Goal: Task Accomplishment & Management: Manage account settings

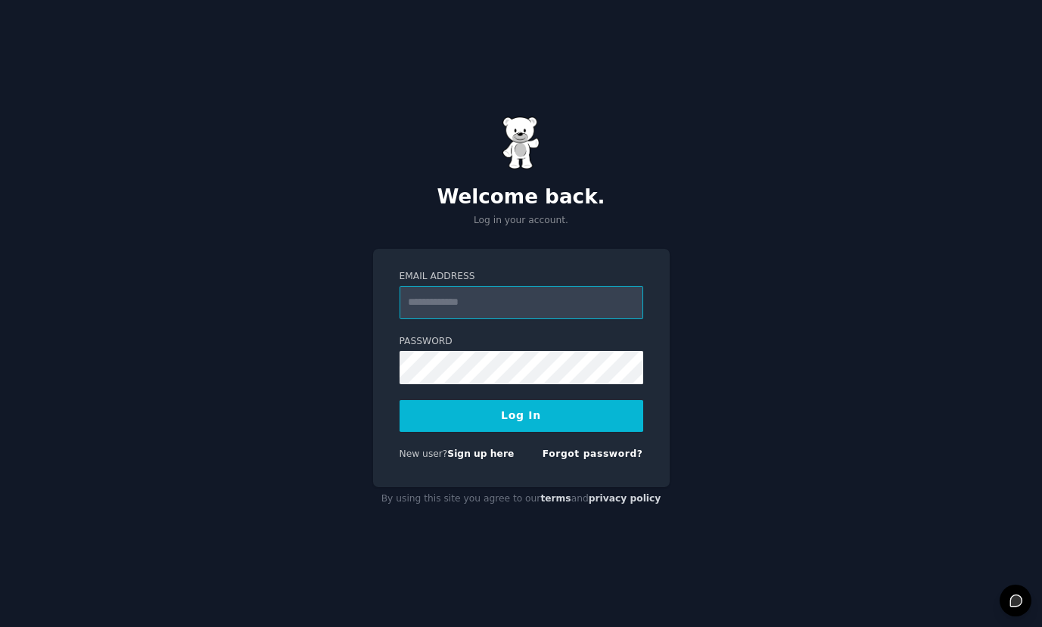
type input "**********"
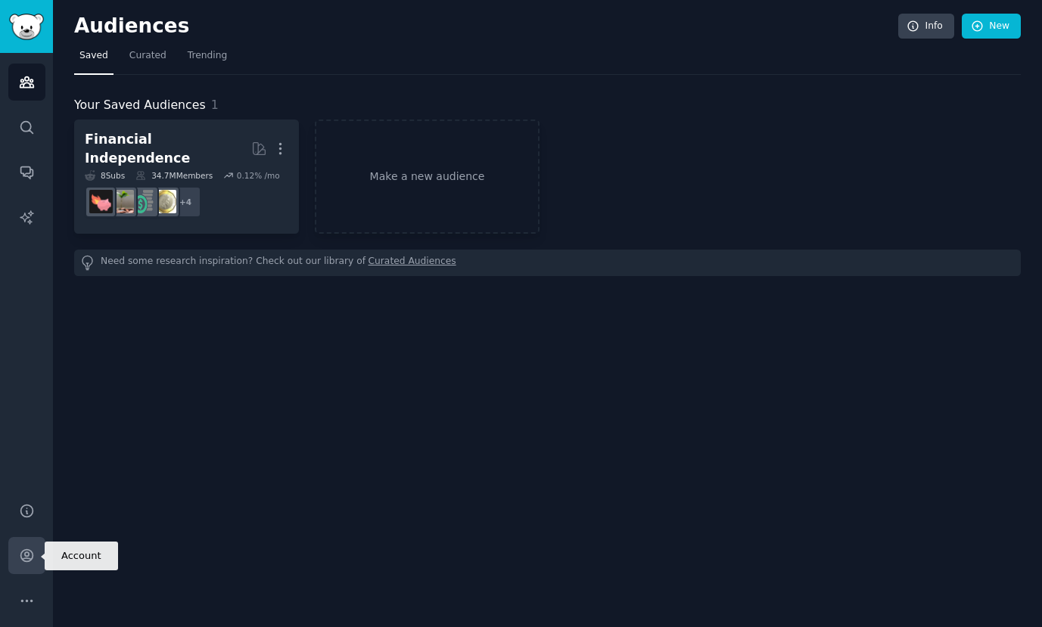
click at [26, 567] on link "Account" at bounding box center [26, 555] width 37 height 37
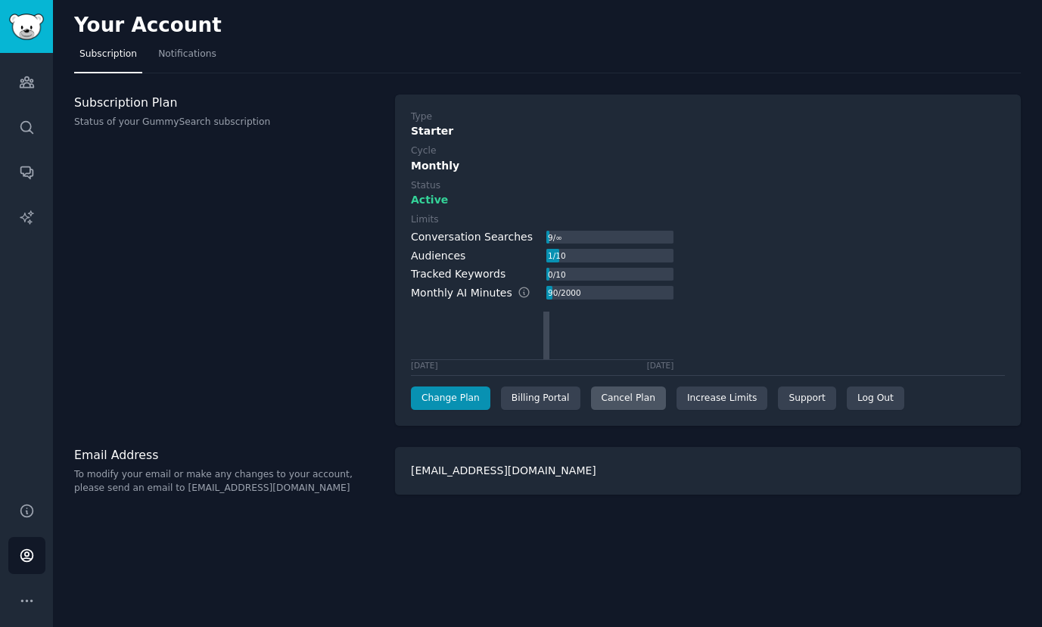
click at [639, 397] on div "Cancel Plan" at bounding box center [628, 399] width 75 height 24
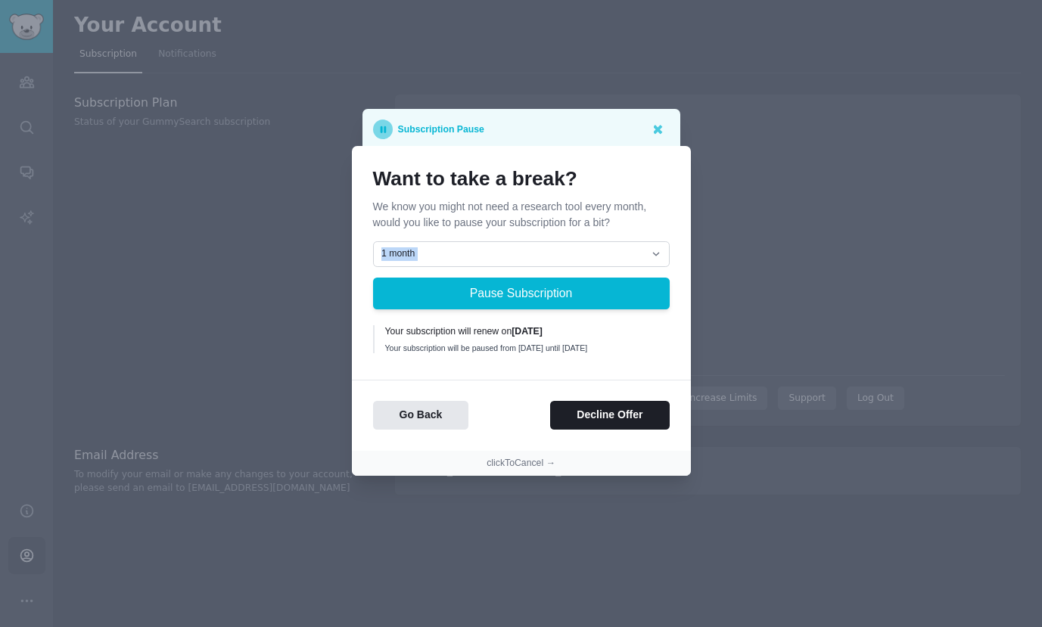
click at [556, 255] on div "1 month 2 months 3 months Choose a custom date to resume Pause Subscription You…" at bounding box center [521, 299] width 297 height 117
click at [560, 243] on select "1 month 2 months 3 months Choose a custom date to resume" at bounding box center [521, 254] width 297 height 26
click at [601, 424] on button "Decline Offer" at bounding box center [609, 416] width 119 height 30
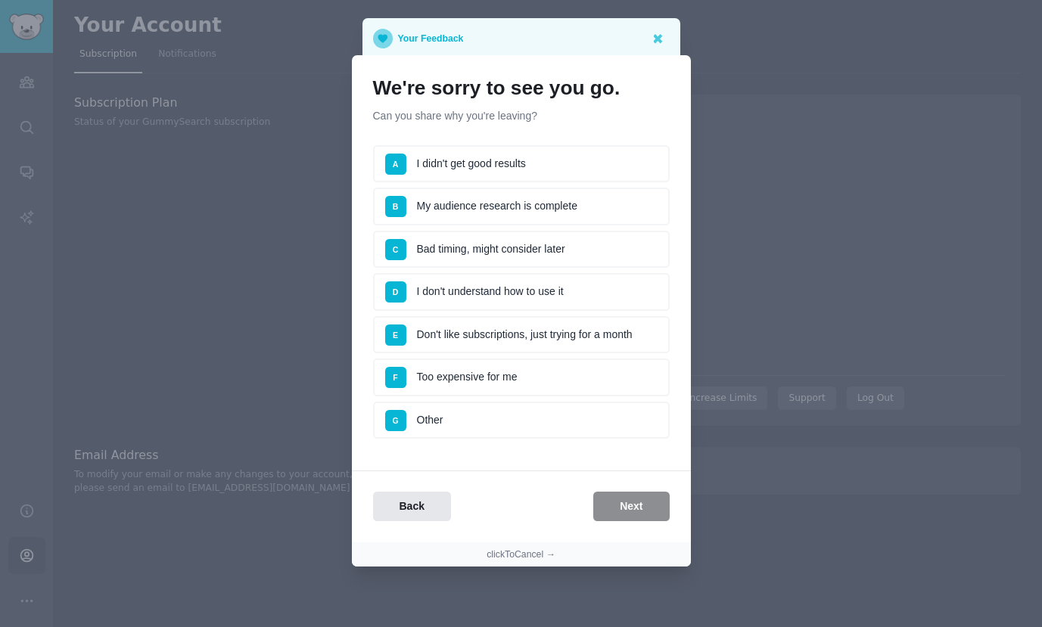
click at [617, 510] on div "Back Next" at bounding box center [521, 507] width 339 height 30
click at [586, 227] on ul "A I didn't get good results B My audience research is complete C Bad timing, mi…" at bounding box center [521, 292] width 297 height 294
click at [591, 208] on li "B My audience research is complete" at bounding box center [521, 207] width 297 height 38
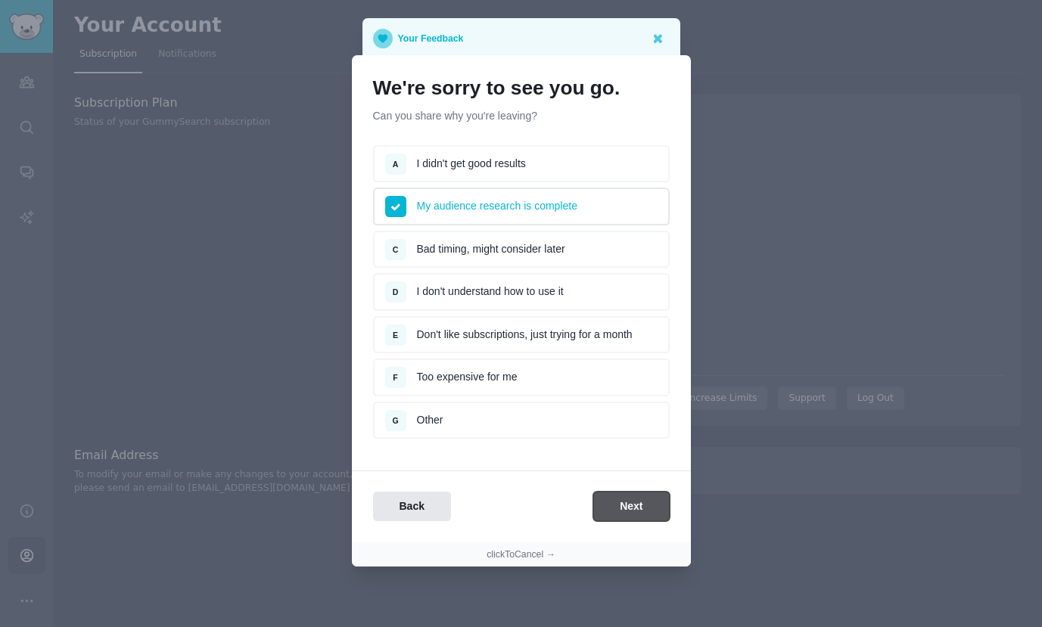
click at [636, 514] on button "Next" at bounding box center [631, 507] width 76 height 30
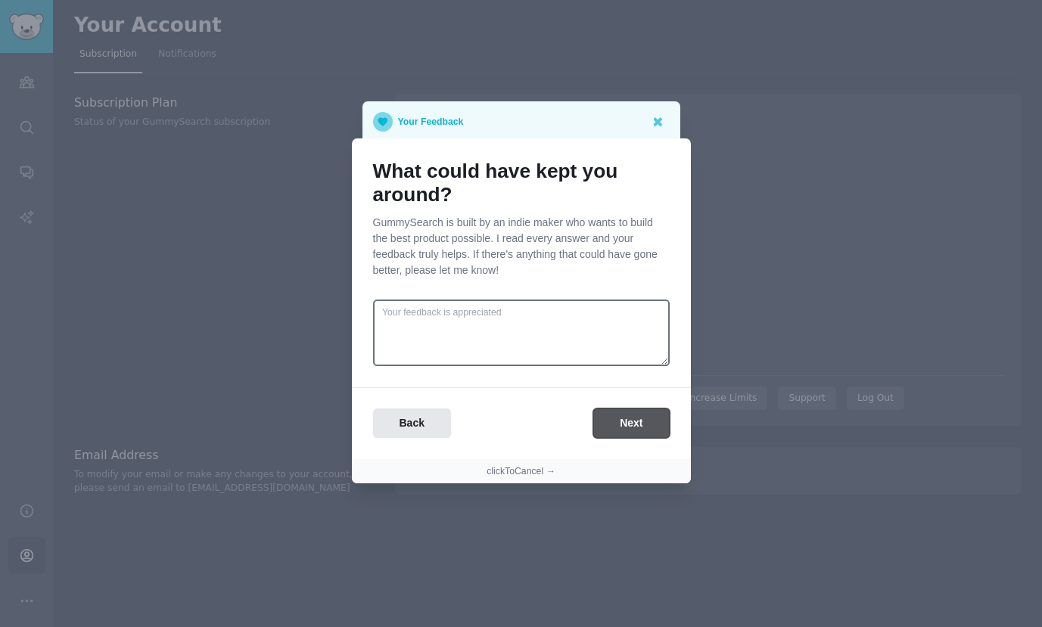
click at [632, 413] on button "Next" at bounding box center [631, 424] width 76 height 30
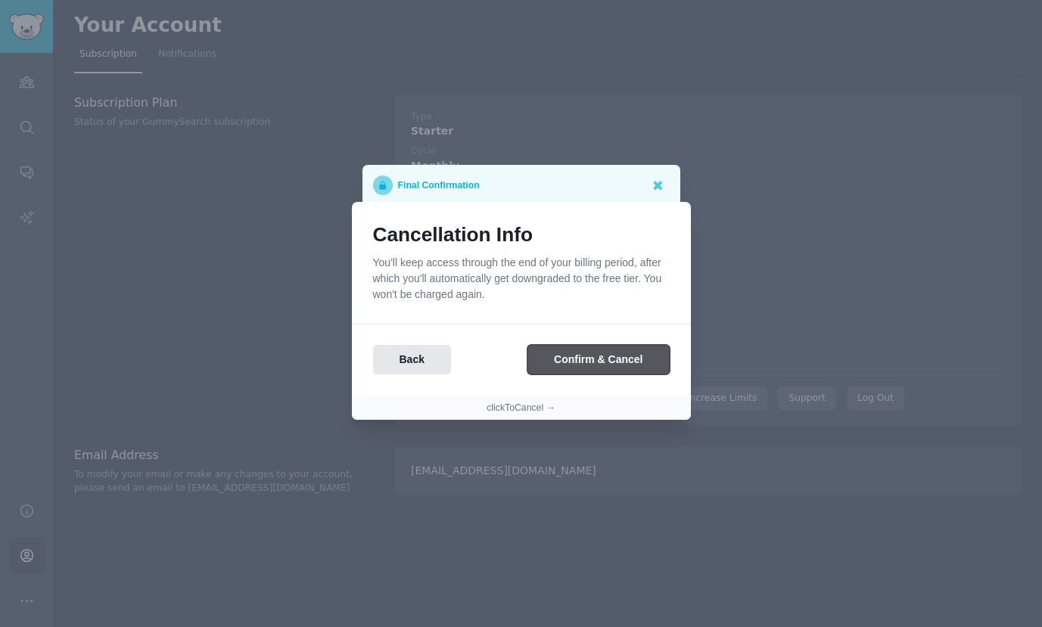
click at [624, 357] on button "Confirm & Cancel" at bounding box center [597, 360] width 141 height 30
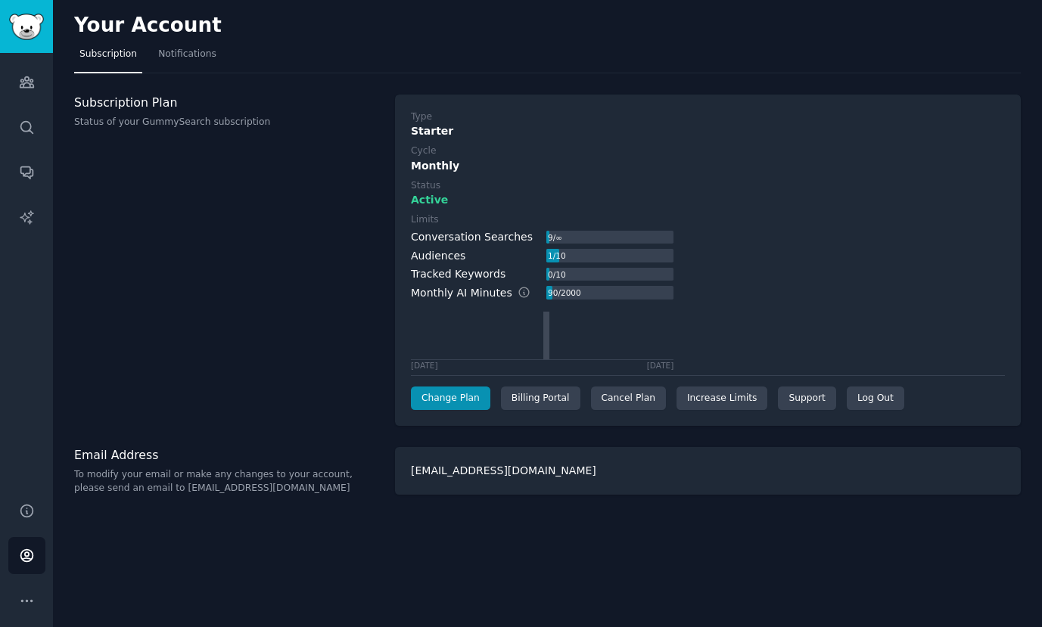
click at [607, 36] on div "Your Account" at bounding box center [547, 29] width 946 height 30
